Goal: Task Accomplishment & Management: Complete application form

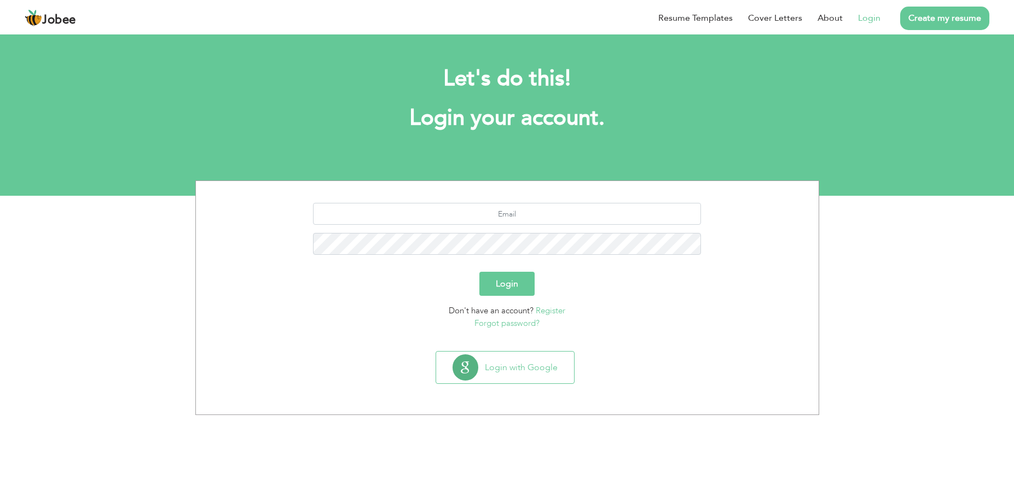
click at [869, 18] on link "Login" at bounding box center [869, 17] width 22 height 13
click at [868, 19] on link "Login" at bounding box center [869, 17] width 22 height 13
click at [866, 19] on link "Login" at bounding box center [869, 17] width 22 height 13
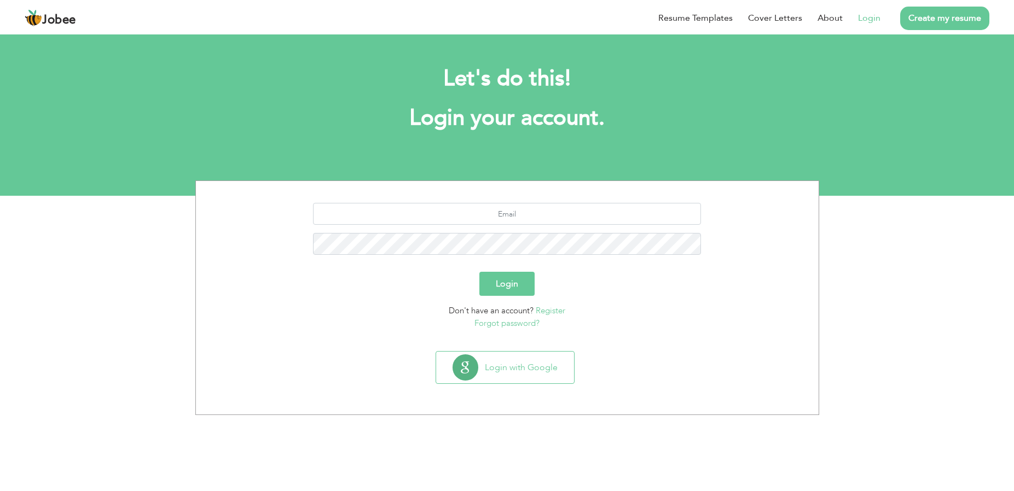
click at [864, 22] on link "Login" at bounding box center [869, 17] width 22 height 13
click at [870, 23] on link "Login" at bounding box center [869, 17] width 22 height 13
click at [858, 18] on li "Login" at bounding box center [861, 18] width 38 height 28
click at [554, 358] on button "Login with Google" at bounding box center [505, 368] width 138 height 32
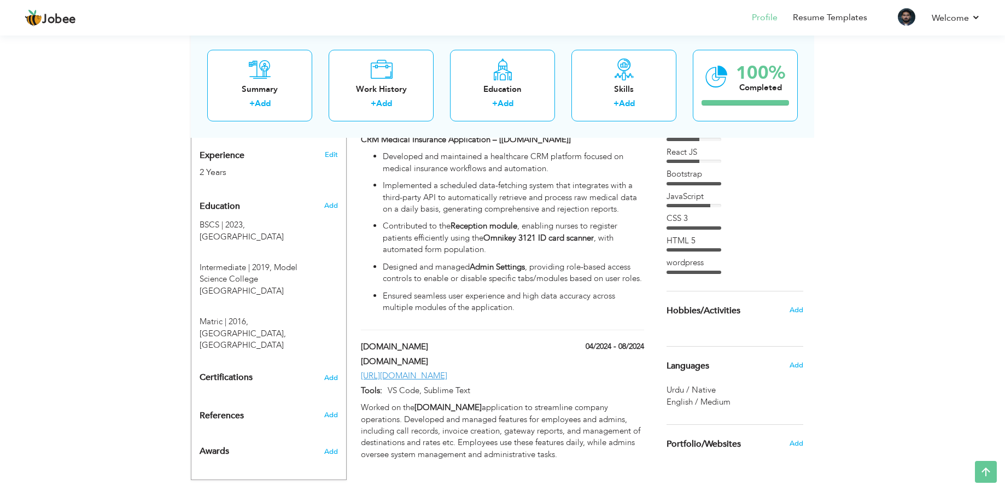
scroll to position [440, 0]
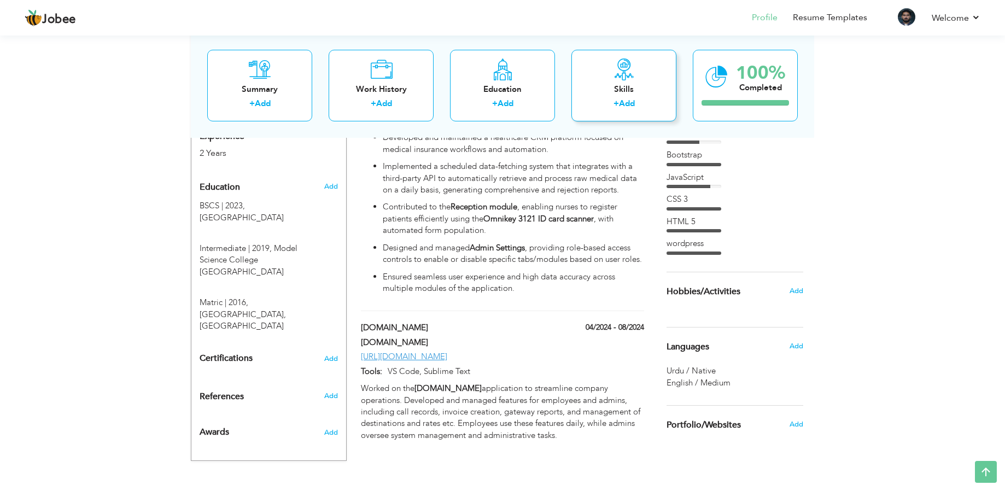
click at [620, 83] on div "Skills" at bounding box center [624, 88] width 88 height 11
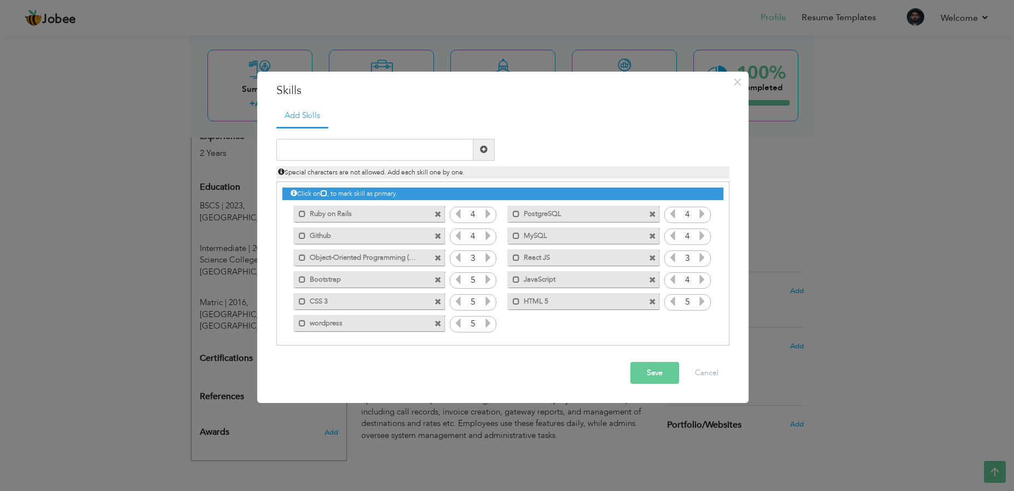
click at [151, 314] on div "× Skills Add Skills Duplicate entry Mark as primary skill. 4 4 4" at bounding box center [507, 245] width 1014 height 491
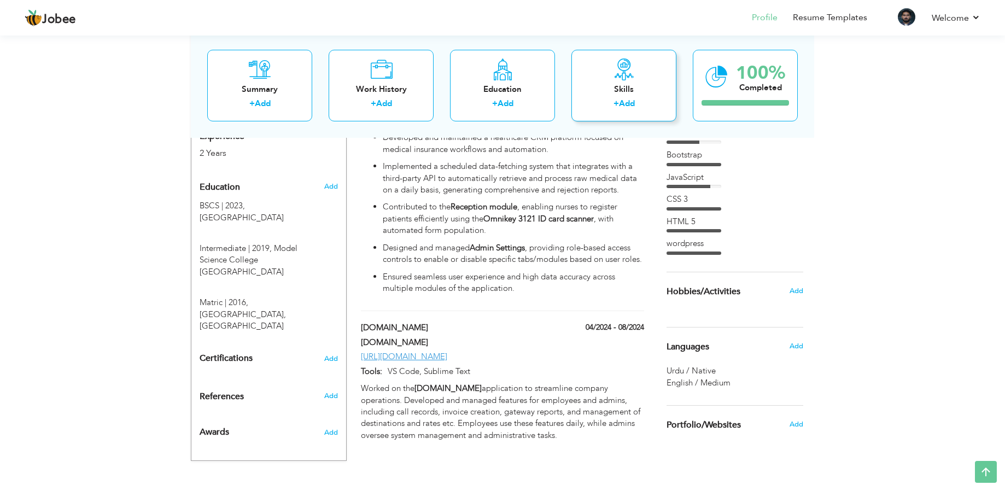
click at [595, 91] on div "Skills" at bounding box center [624, 88] width 88 height 11
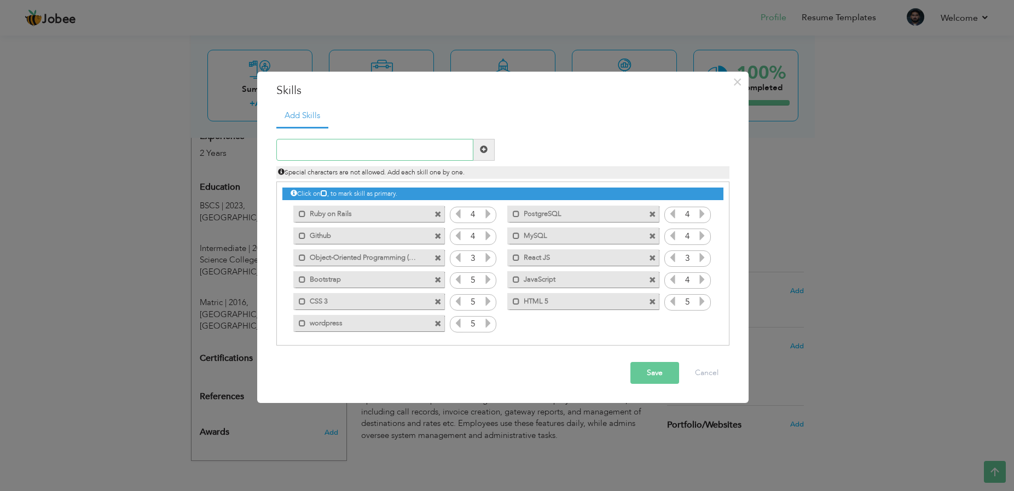
paste input "Coggno – Online Learning Platform (https://coggno."
type input "Coggno – Online Learning Platform (https://coggno."
click at [306, 215] on label "Ruby on Rails" at bounding box center [361, 213] width 111 height 14
click at [310, 235] on label "Github" at bounding box center [361, 235] width 111 height 14
click at [307, 282] on label "Bootstrap" at bounding box center [361, 278] width 111 height 14
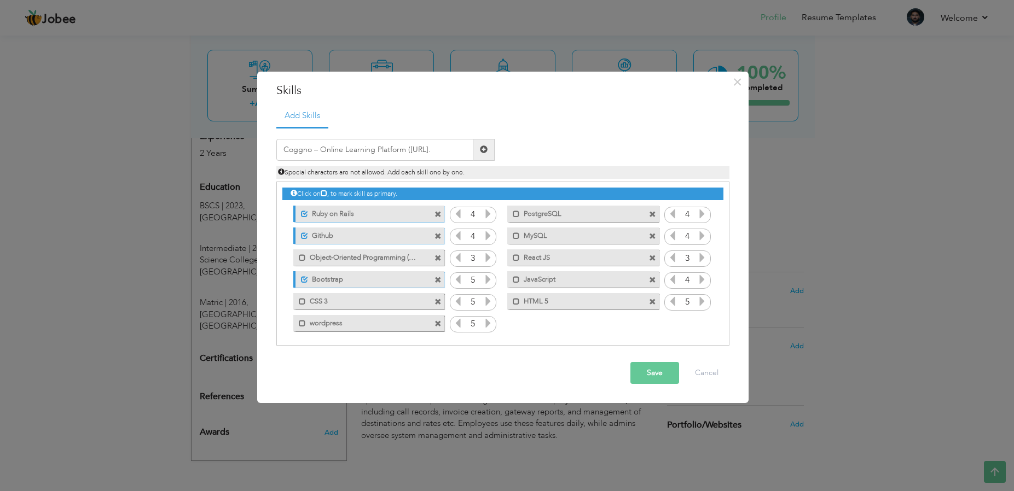
click at [306, 296] on label "CSS 3" at bounding box center [361, 300] width 111 height 14
click at [548, 210] on label "PostgreSQL" at bounding box center [575, 213] width 111 height 14
click at [563, 301] on label "HTML 5" at bounding box center [575, 300] width 111 height 14
click at [656, 374] on button "Save" at bounding box center [654, 373] width 49 height 22
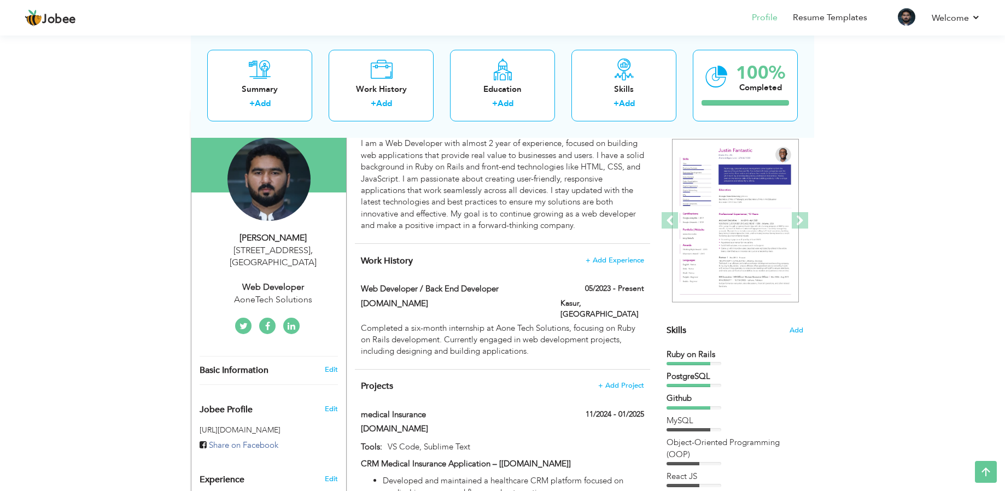
scroll to position [0, 0]
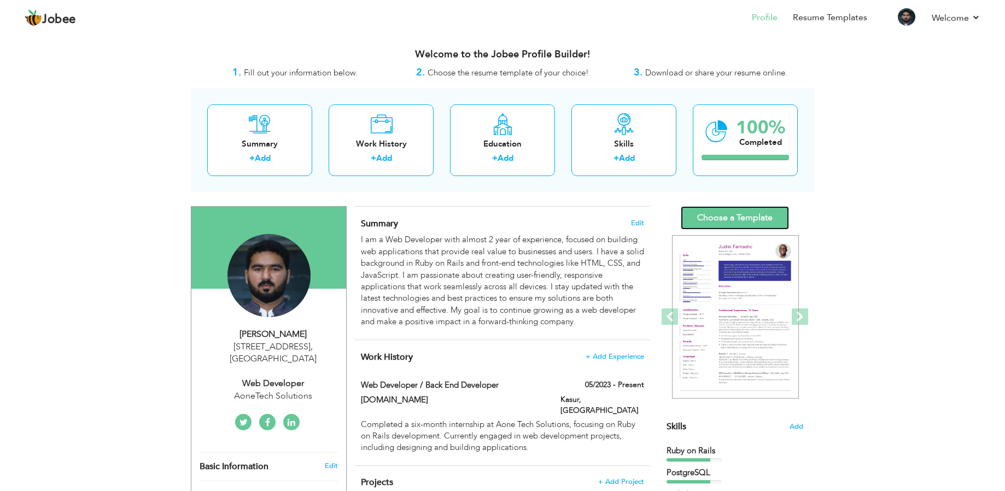
click at [714, 211] on link "Choose a Template" at bounding box center [735, 218] width 108 height 24
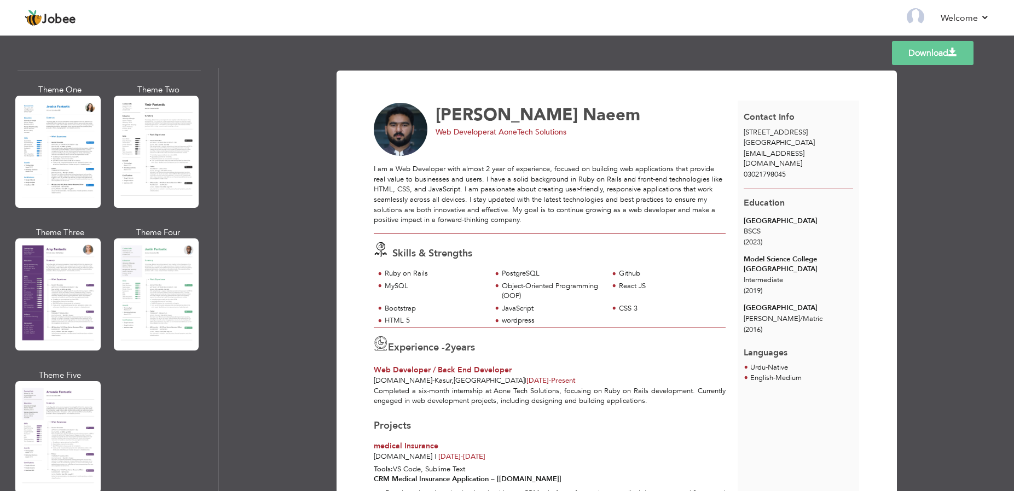
scroll to position [914, 0]
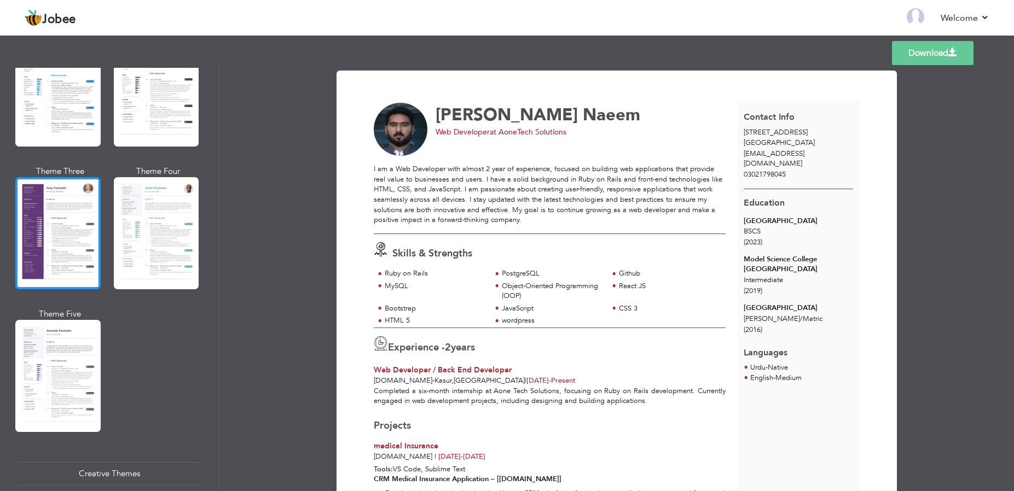
click at [74, 235] on div at bounding box center [57, 233] width 85 height 112
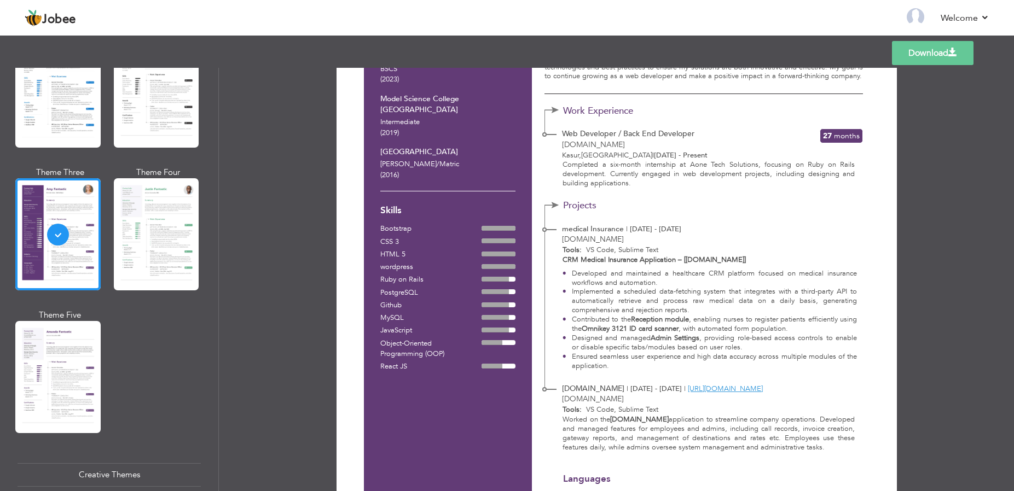
scroll to position [0, 0]
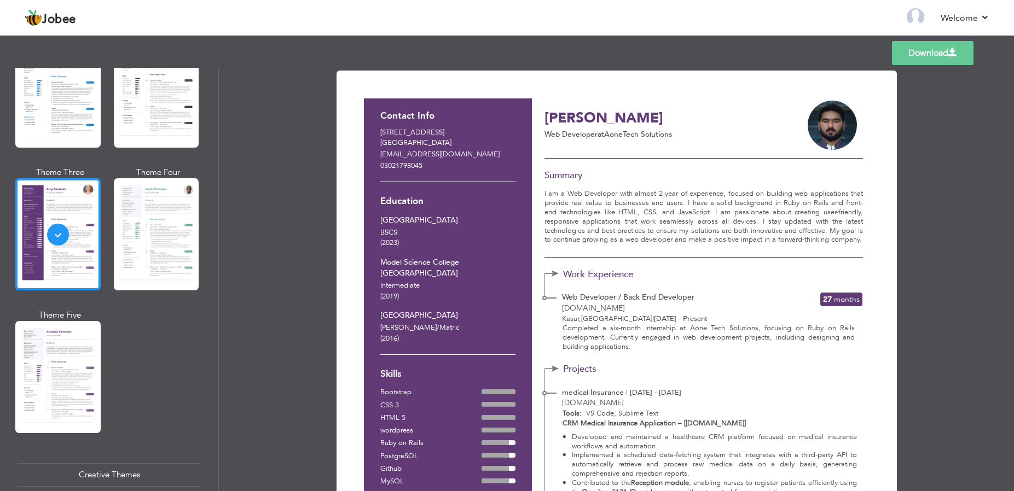
click at [80, 217] on div at bounding box center [57, 234] width 85 height 112
click at [983, 109] on div "Download Contact Info 7A, Canal Park Gulberg 2 Lahore Pakistan adnannaeem785@gm…" at bounding box center [616, 279] width 795 height 423
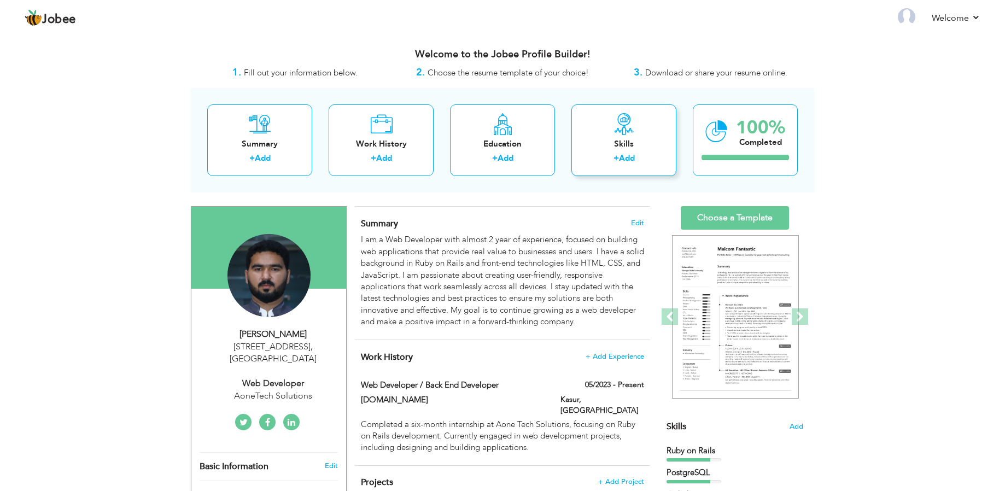
click at [608, 161] on div "+ Add" at bounding box center [624, 160] width 88 height 14
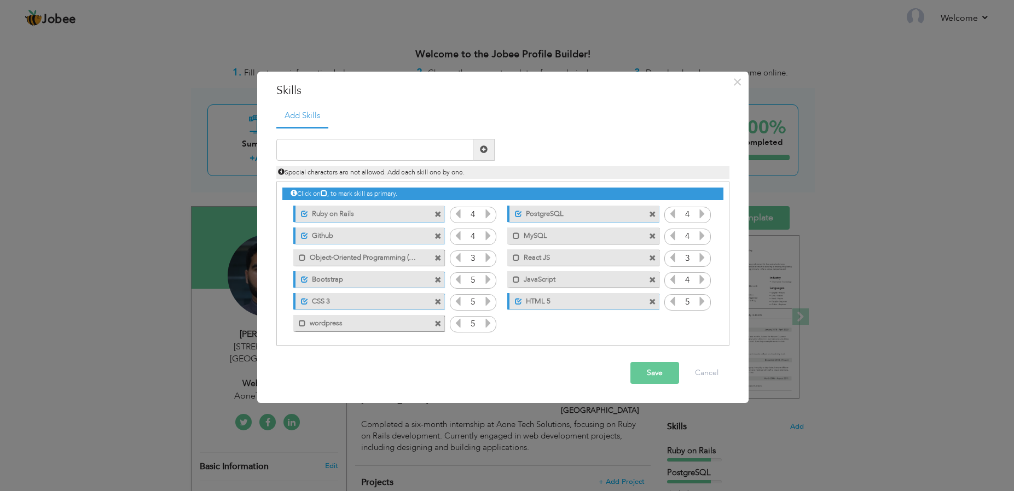
click at [485, 217] on icon at bounding box center [488, 214] width 10 height 10
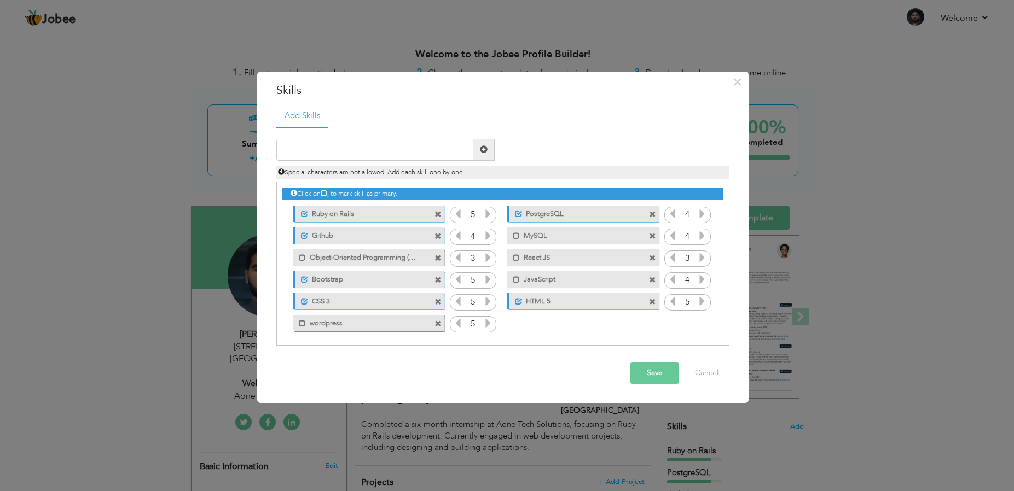
click at [485, 217] on icon at bounding box center [488, 214] width 10 height 10
click at [460, 217] on icon at bounding box center [458, 214] width 10 height 10
click at [327, 195] on icon at bounding box center [324, 193] width 7 height 7
click at [301, 281] on span at bounding box center [304, 279] width 7 height 7
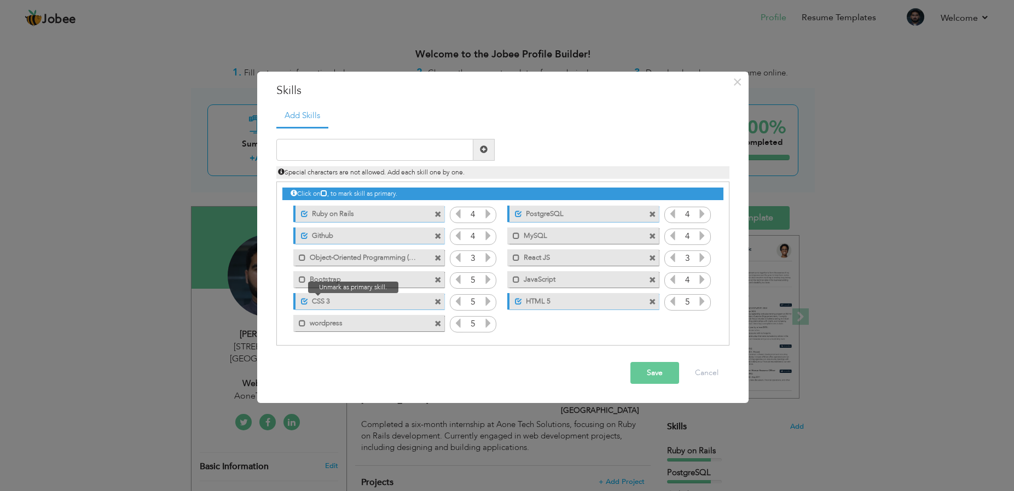
click at [303, 303] on span at bounding box center [304, 301] width 7 height 7
click at [305, 236] on span at bounding box center [304, 236] width 7 height 7
click at [303, 216] on span at bounding box center [304, 214] width 7 height 7
click at [519, 214] on span at bounding box center [518, 214] width 7 height 7
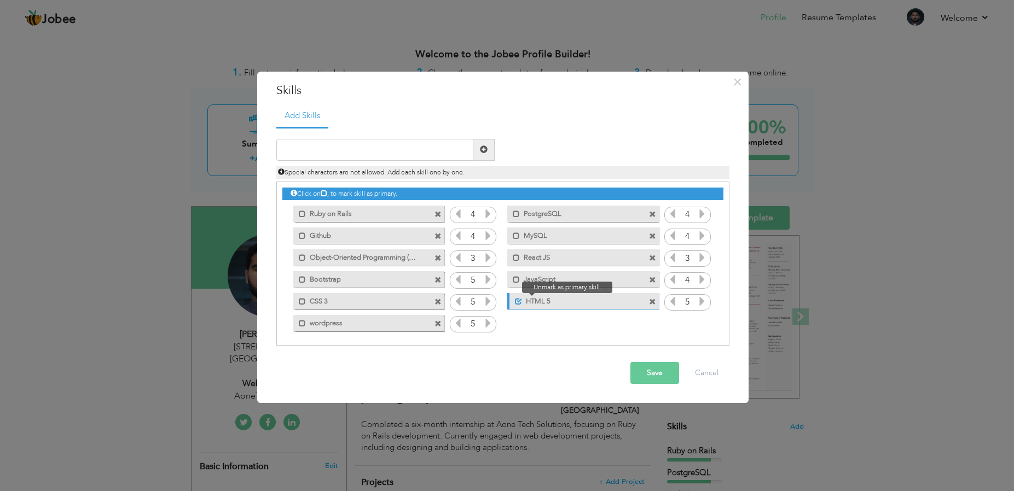
click at [518, 299] on span at bounding box center [518, 301] width 7 height 7
click at [654, 377] on button "Save" at bounding box center [654, 373] width 49 height 22
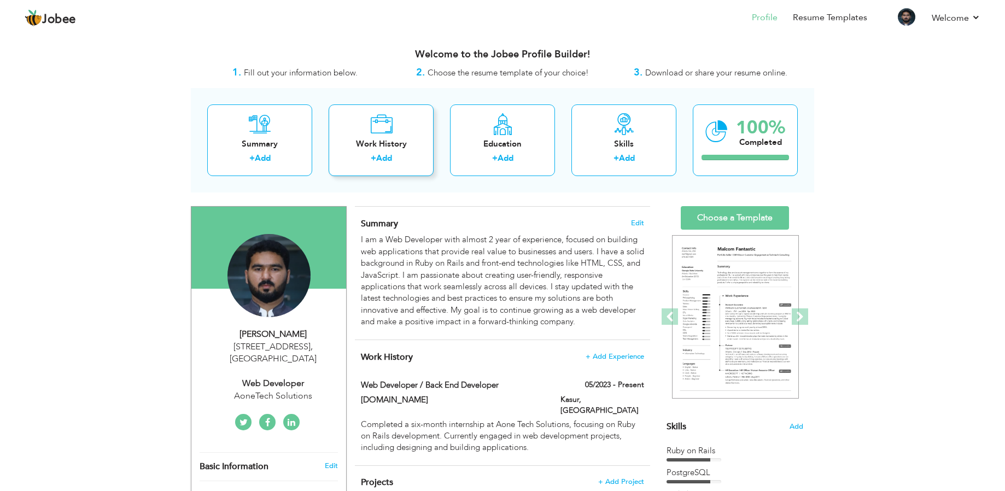
click at [411, 148] on div "Work History" at bounding box center [382, 143] width 88 height 11
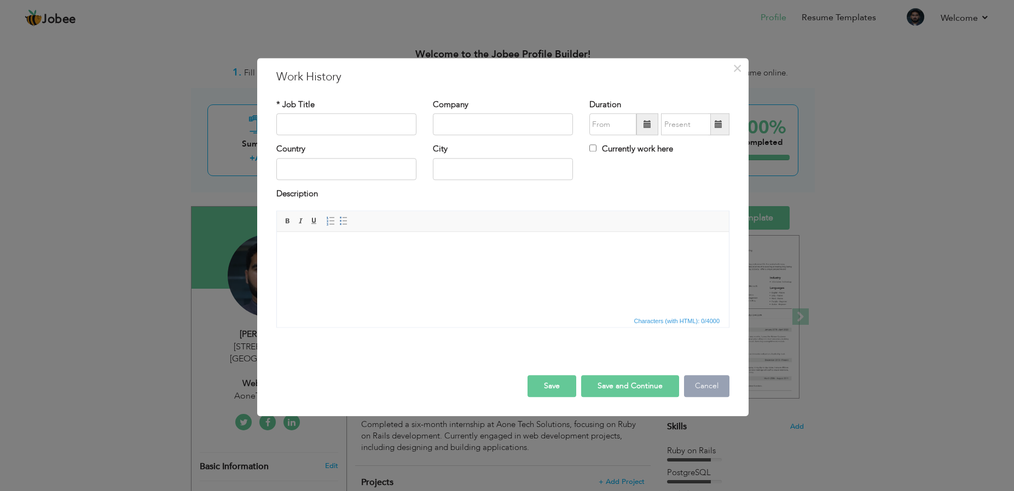
click at [704, 380] on button "Cancel" at bounding box center [706, 387] width 45 height 22
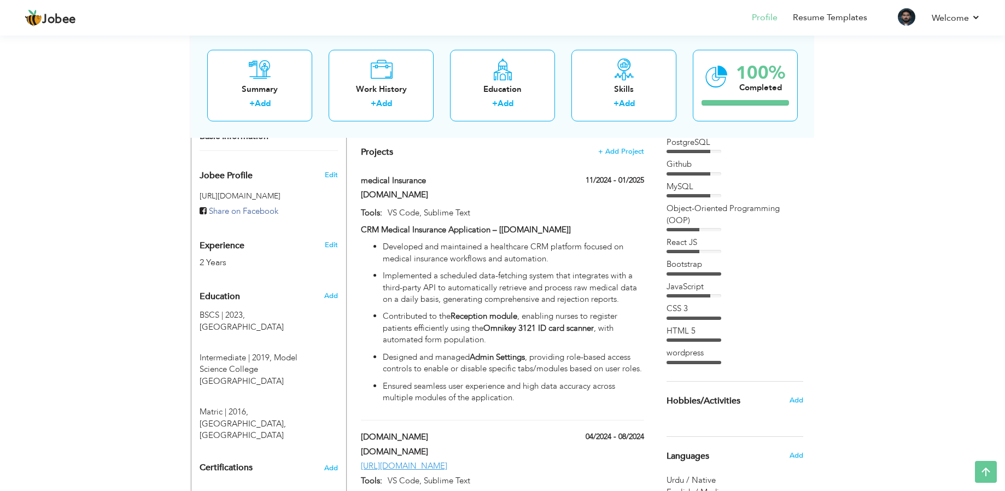
scroll to position [328, 0]
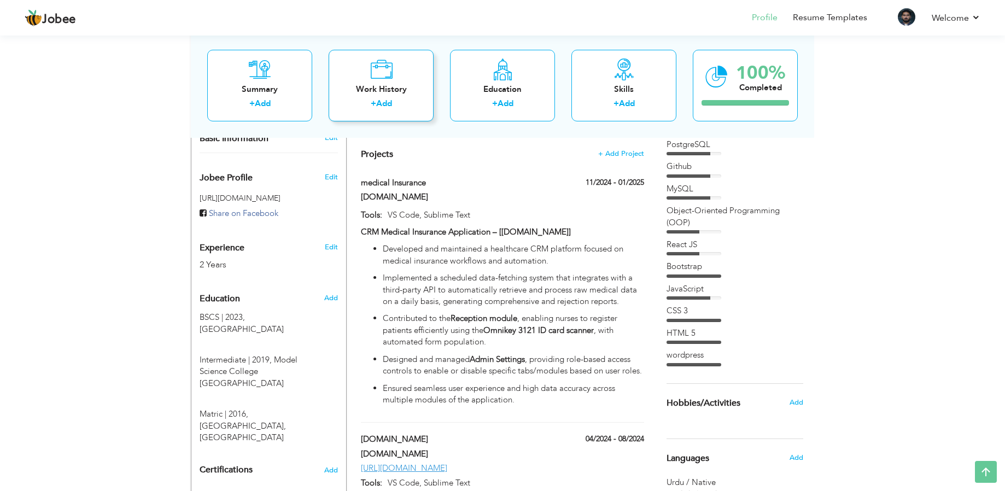
click at [366, 87] on div "Work History" at bounding box center [382, 88] width 88 height 11
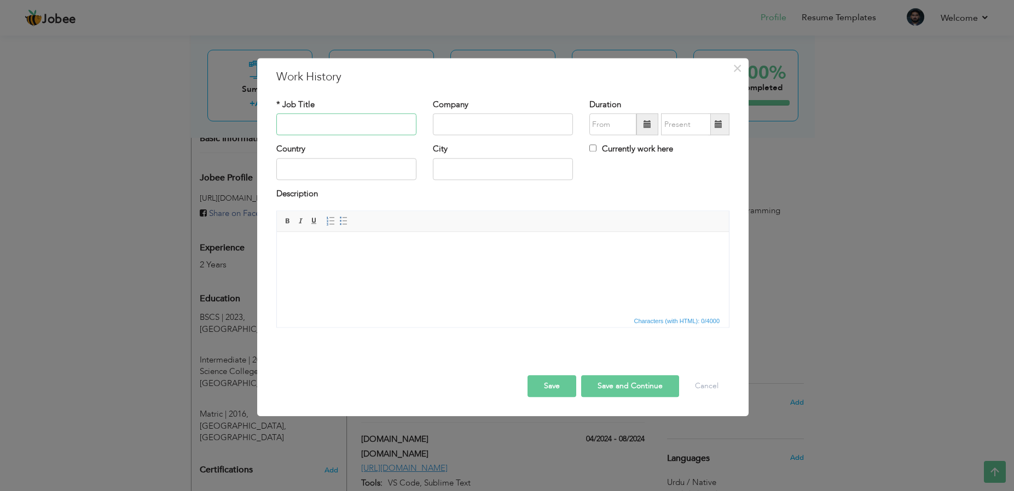
click at [319, 125] on input "text" at bounding box center [346, 125] width 140 height 22
type input "c"
type input "C"
click at [362, 171] on input "text" at bounding box center [346, 169] width 140 height 22
click at [499, 188] on div "City" at bounding box center [503, 166] width 156 height 44
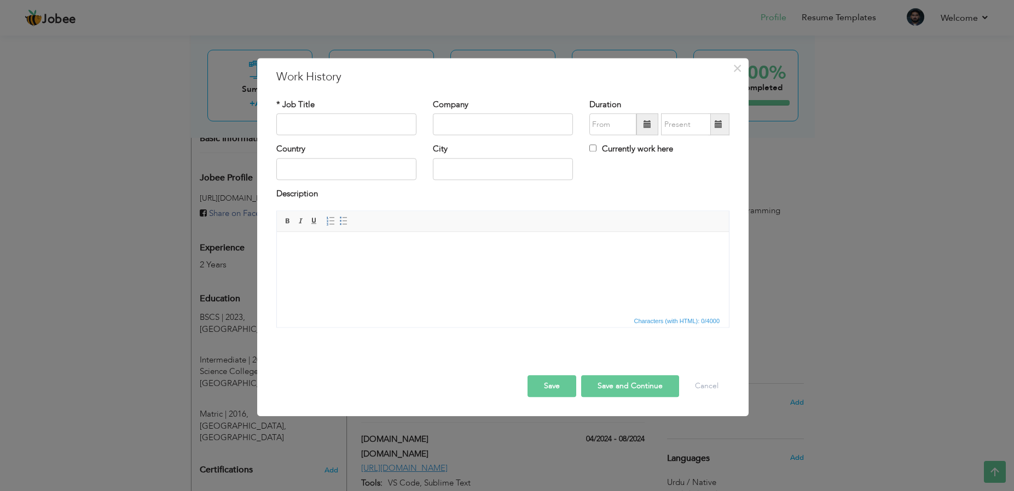
click at [348, 239] on html at bounding box center [503, 248] width 452 height 33
click at [322, 124] on input "text" at bounding box center [346, 125] width 140 height 22
click at [706, 391] on button "Cancel" at bounding box center [706, 387] width 45 height 22
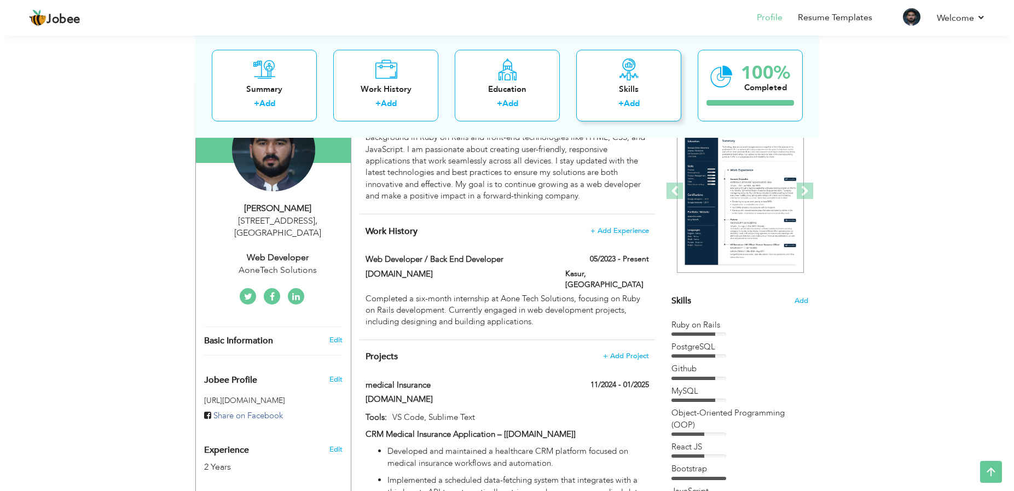
scroll to position [131, 0]
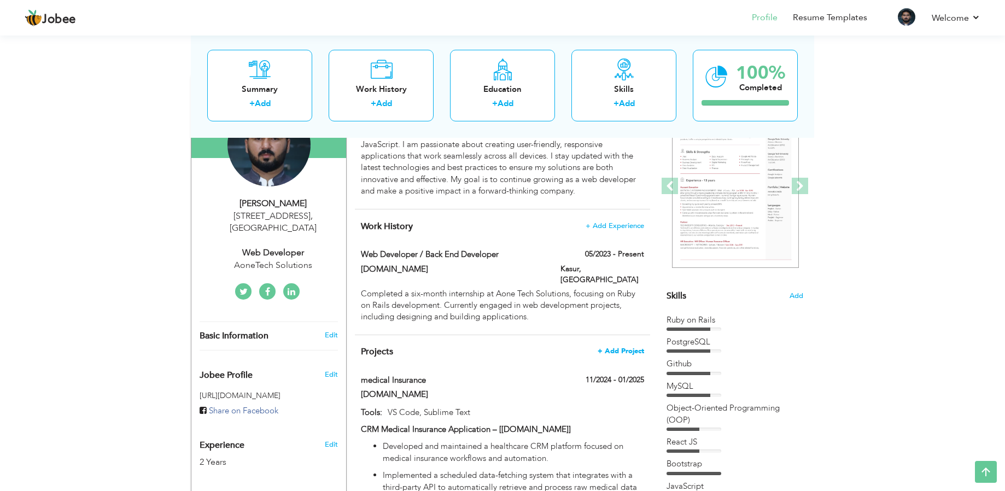
click at [620, 347] on span "+ Add Project" at bounding box center [621, 351] width 47 height 8
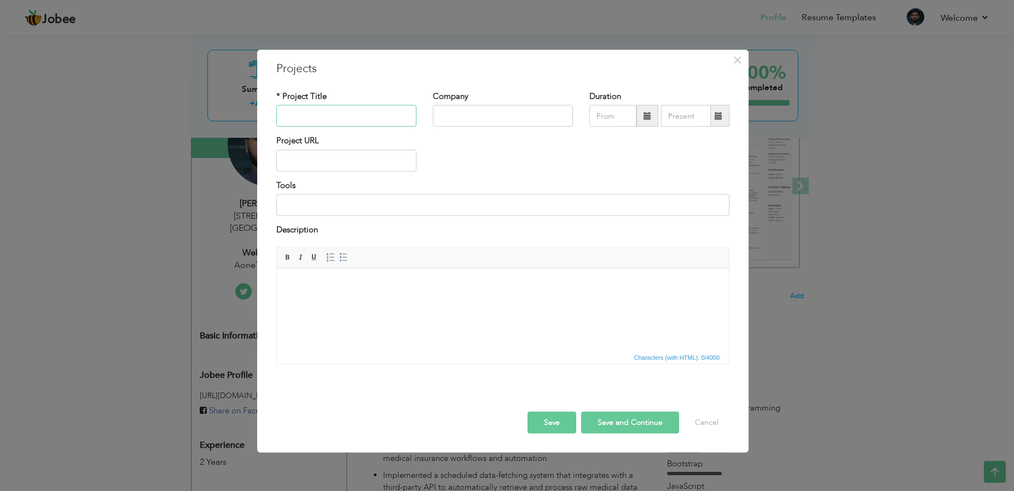
click at [310, 114] on input "text" at bounding box center [346, 116] width 140 height 22
type input "c"
type input "[DOMAIN_NAME]"
click at [414, 137] on div "Project URL" at bounding box center [346, 153] width 140 height 36
click at [475, 117] on input "text" at bounding box center [503, 116] width 140 height 22
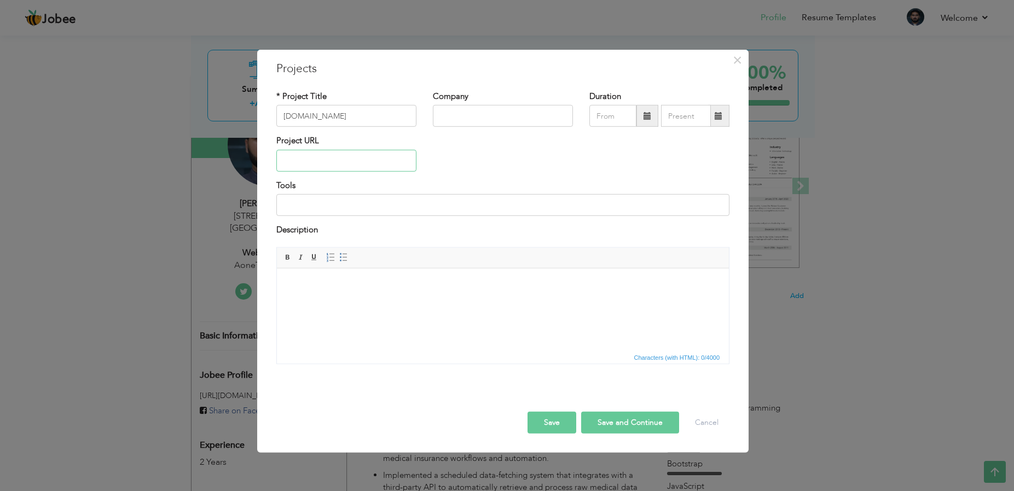
click at [344, 162] on input "text" at bounding box center [346, 161] width 140 height 22
paste input "[URL][DOMAIN_NAME]"
type input "[URL][DOMAIN_NAME]"
click at [361, 207] on input at bounding box center [502, 205] width 453 height 22
click at [349, 301] on html at bounding box center [503, 284] width 452 height 33
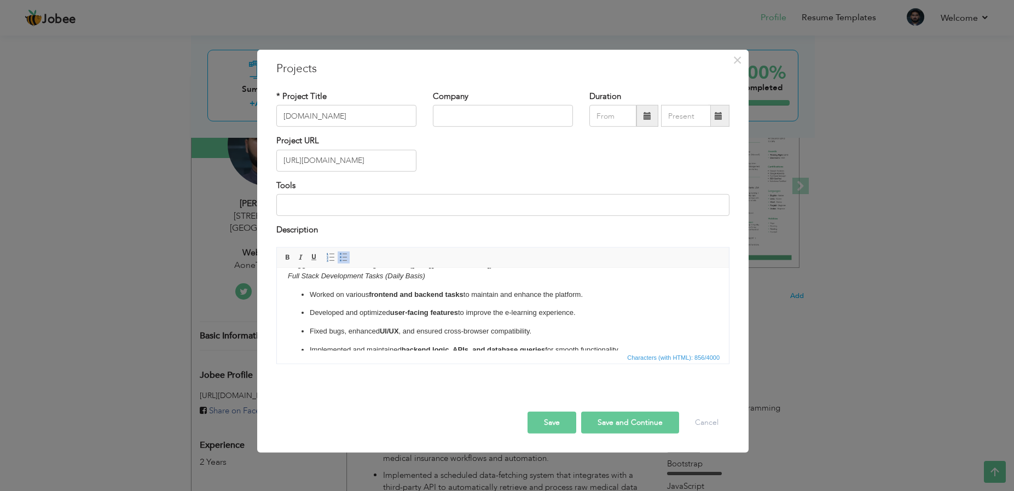
scroll to position [0, 0]
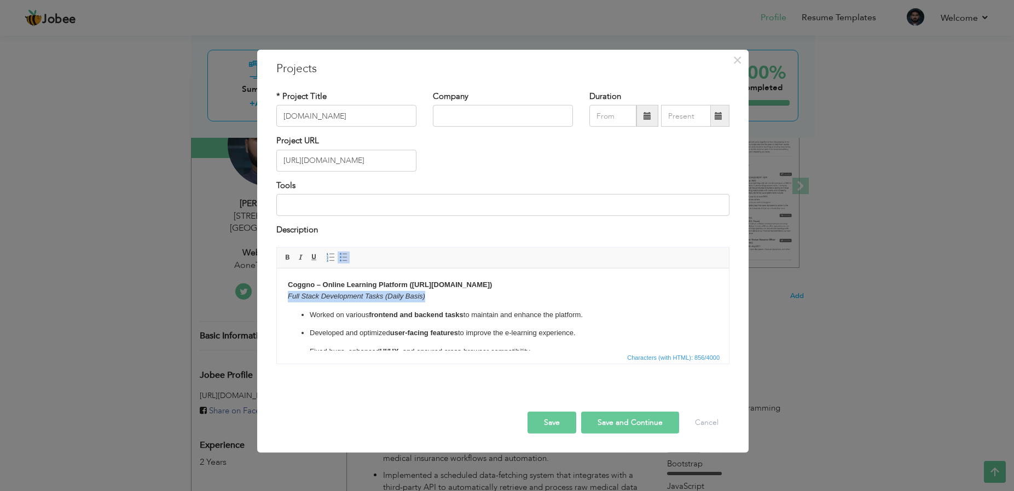
drag, startPoint x: 439, startPoint y: 299, endPoint x: 261, endPoint y: 294, distance: 177.9
click at [277, 294] on html "Coggno – Online Learning Platform ([URL][DOMAIN_NAME]) Full Stack Development T…" at bounding box center [503, 345] width 452 height 155
click at [537, 284] on p "Coggno – Online Learning Platform ([URL][DOMAIN_NAME])" at bounding box center [503, 284] width 430 height 11
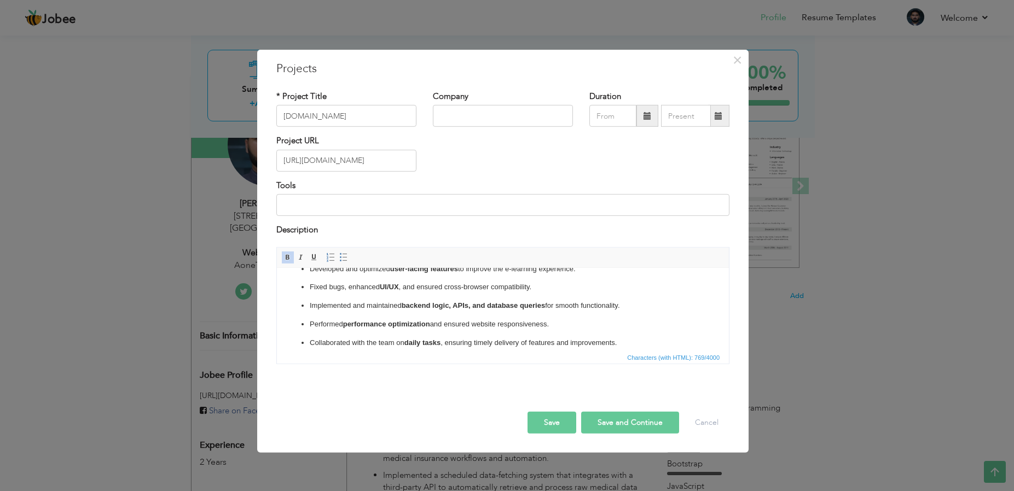
scroll to position [56, 0]
click at [564, 421] on button "Save" at bounding box center [551, 422] width 49 height 22
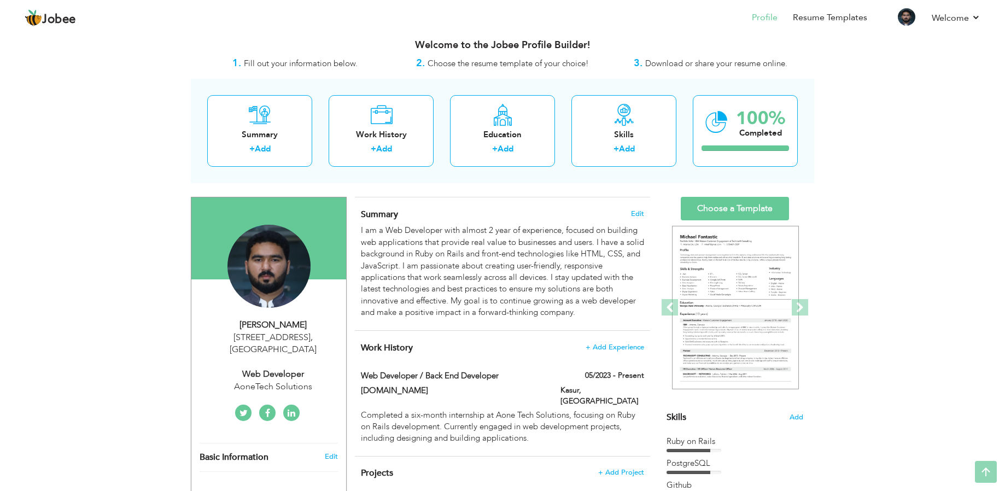
scroll to position [0, 0]
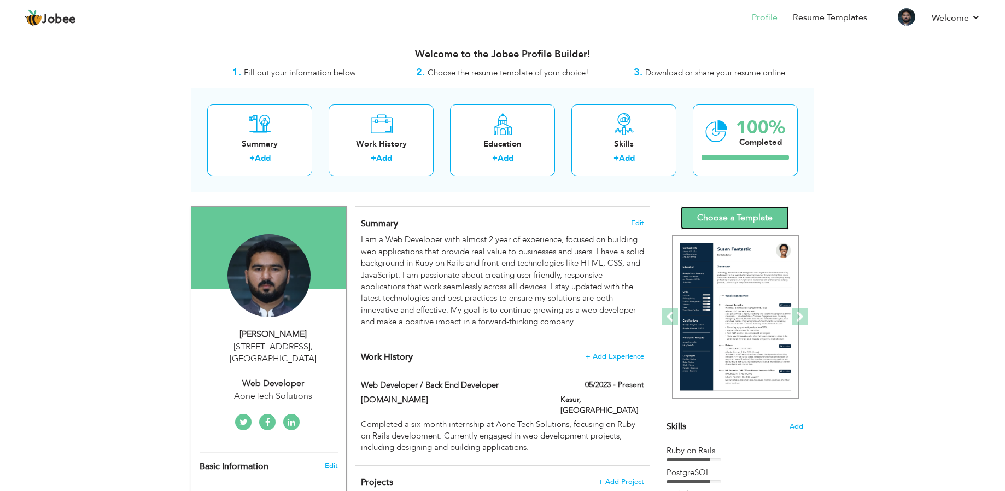
click at [729, 224] on link "Choose a Template" at bounding box center [735, 218] width 108 height 24
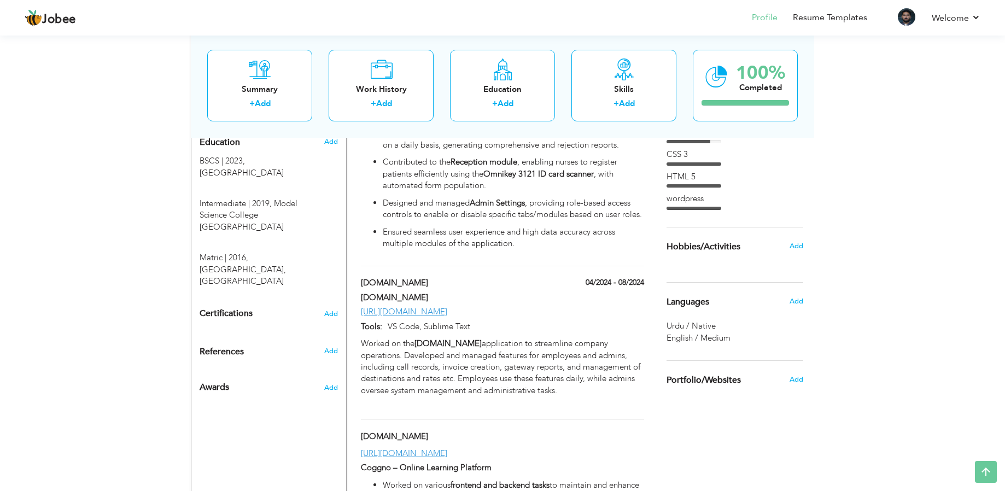
scroll to position [672, 0]
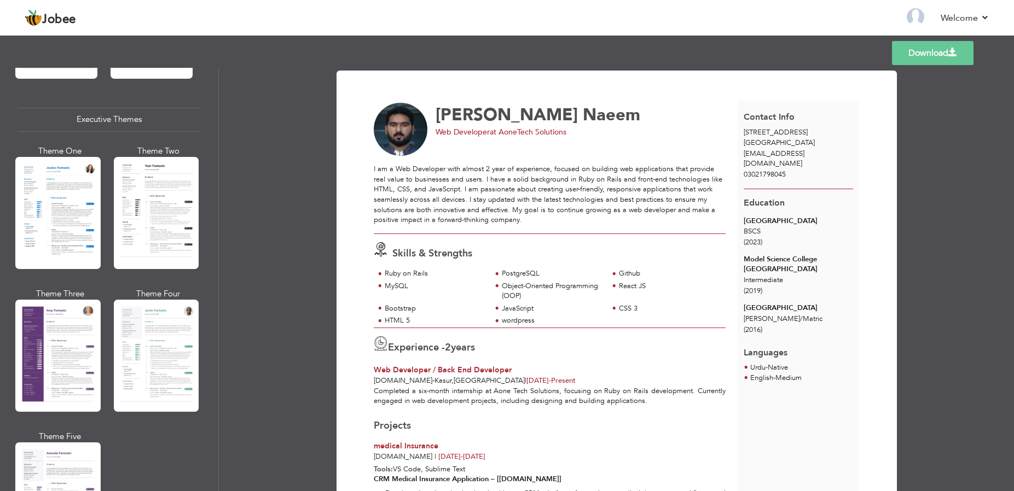
scroll to position [807, 0]
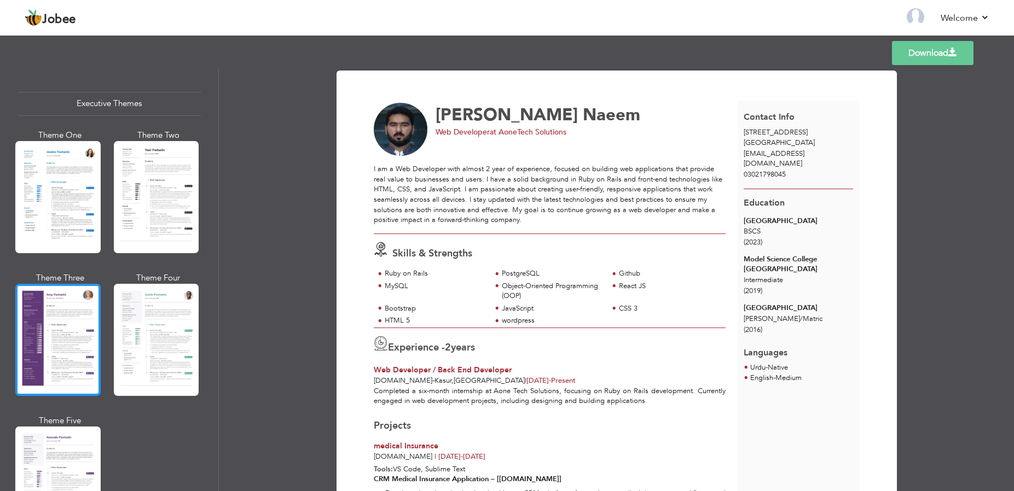
click at [53, 306] on div at bounding box center [57, 340] width 85 height 112
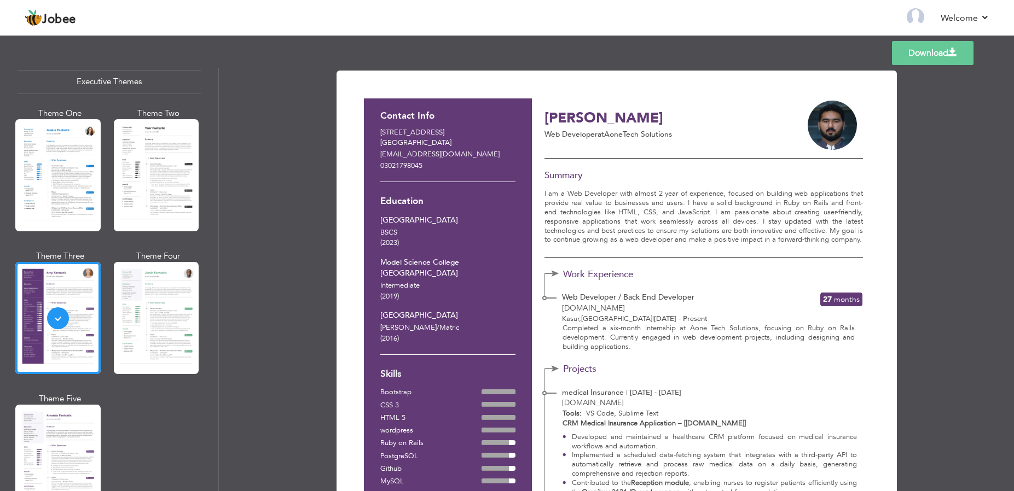
scroll to position [830, 0]
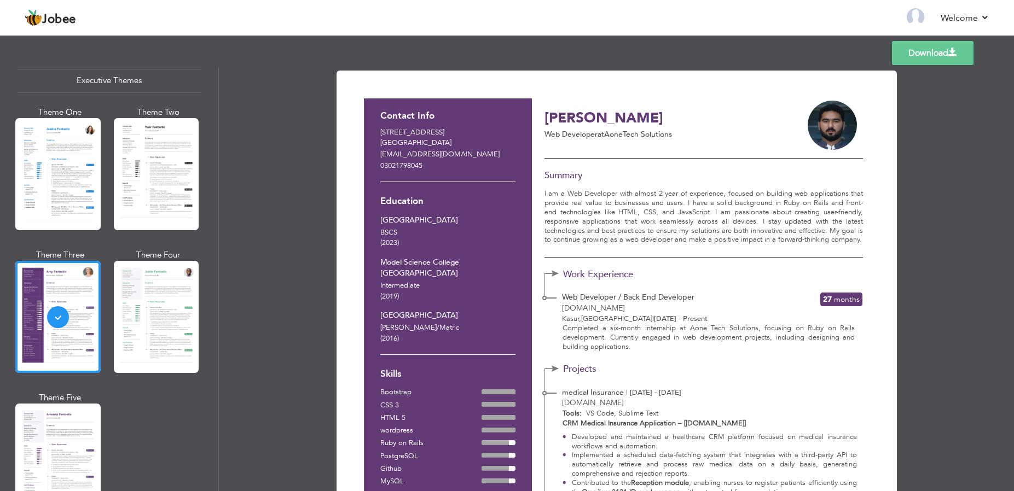
click at [922, 51] on link "Download" at bounding box center [933, 53] width 82 height 24
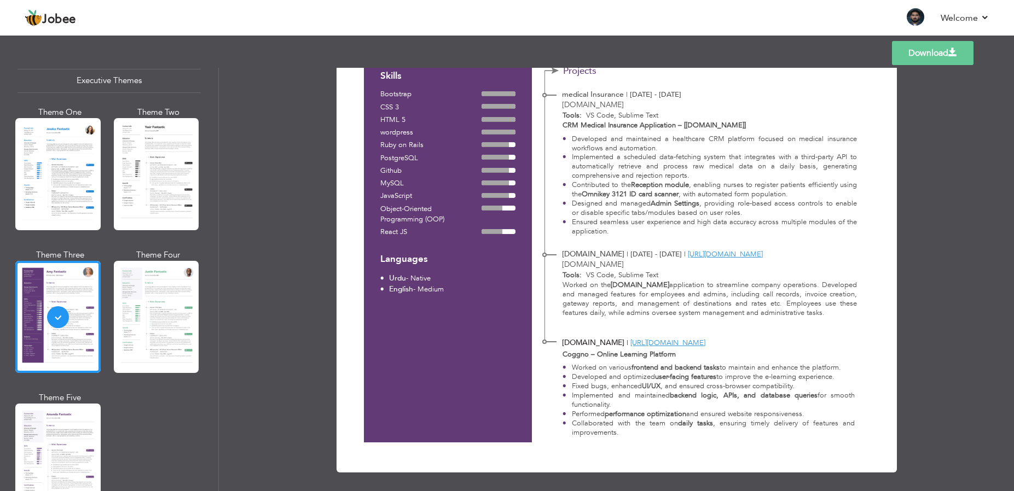
scroll to position [303, 0]
